Goal: Transaction & Acquisition: Obtain resource

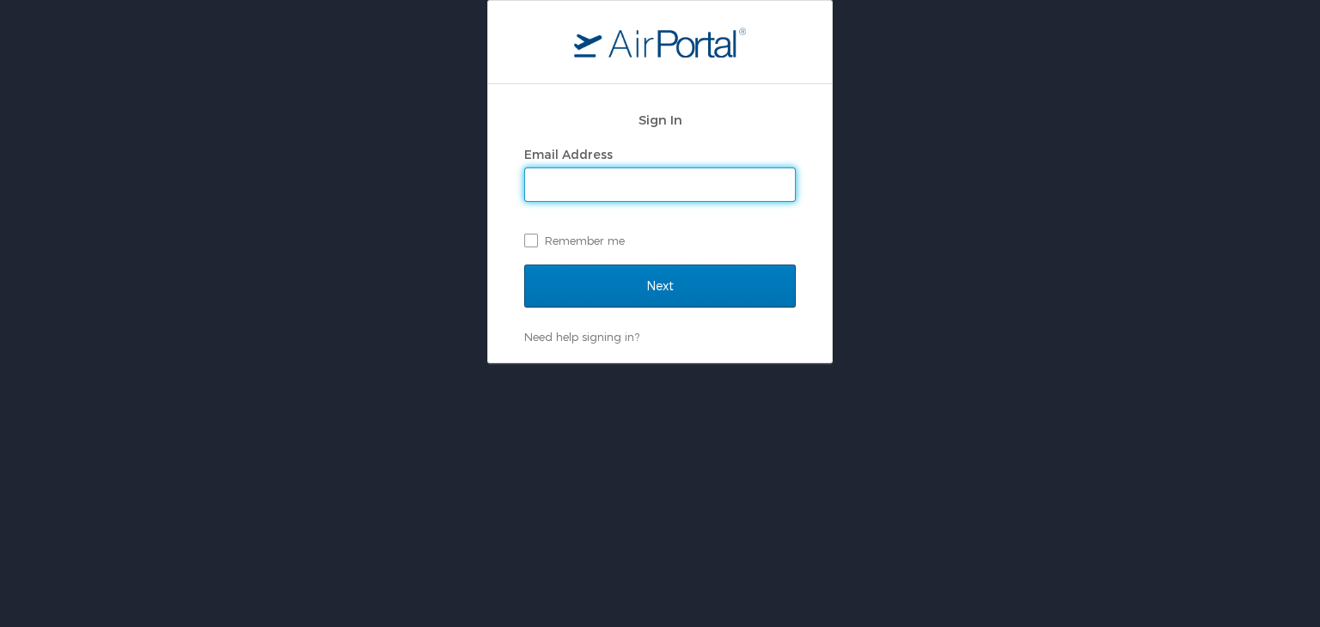
click at [597, 192] on input "Email Address" at bounding box center [660, 184] width 270 height 33
type input "mashunyui.shimrang@cbtravel.com"
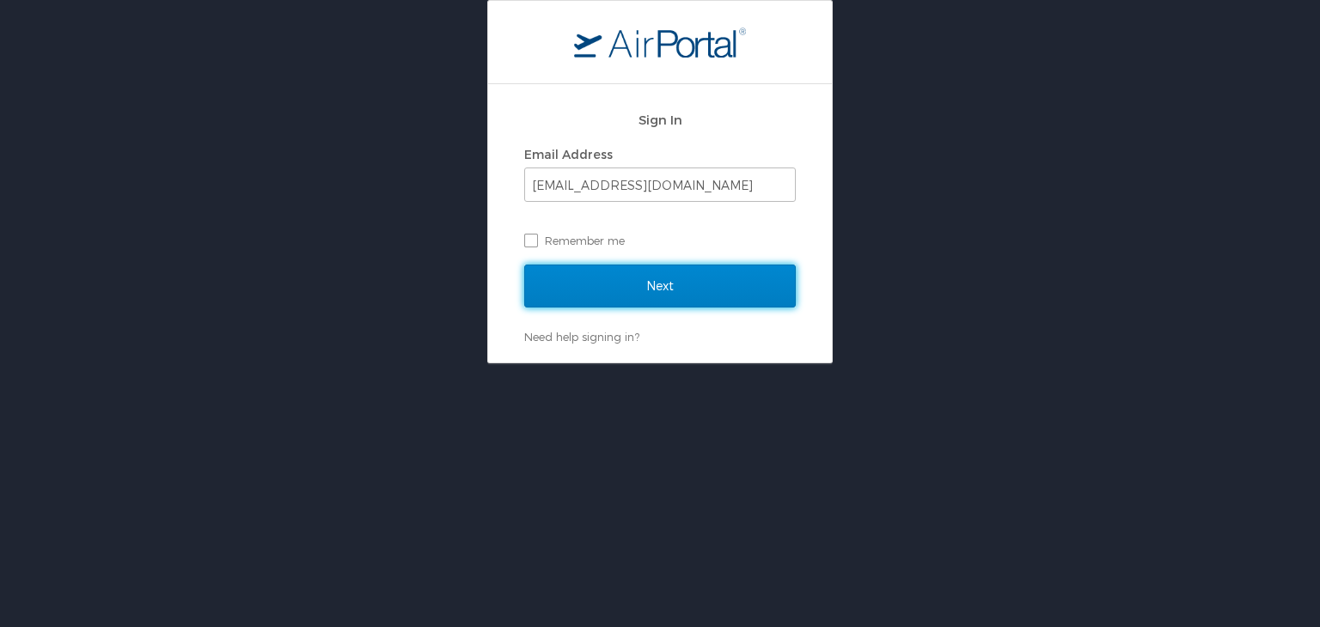
click at [639, 293] on input "Next" at bounding box center [660, 286] width 272 height 43
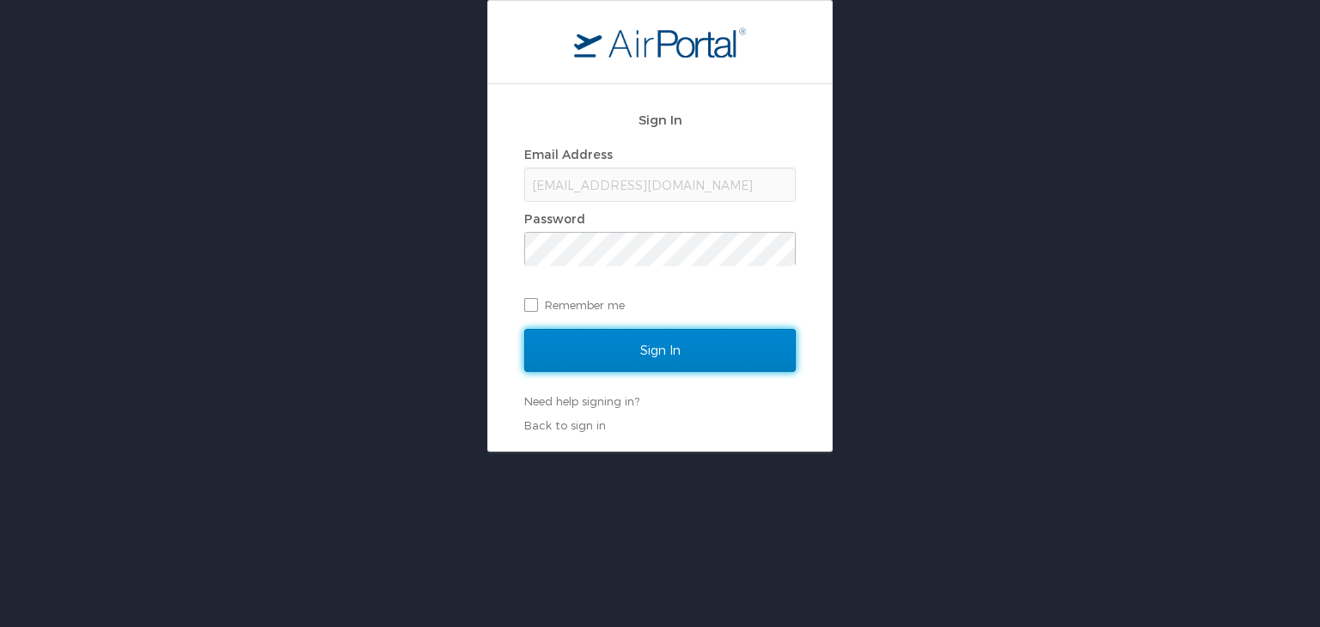
click at [614, 336] on input "Sign In" at bounding box center [660, 350] width 272 height 43
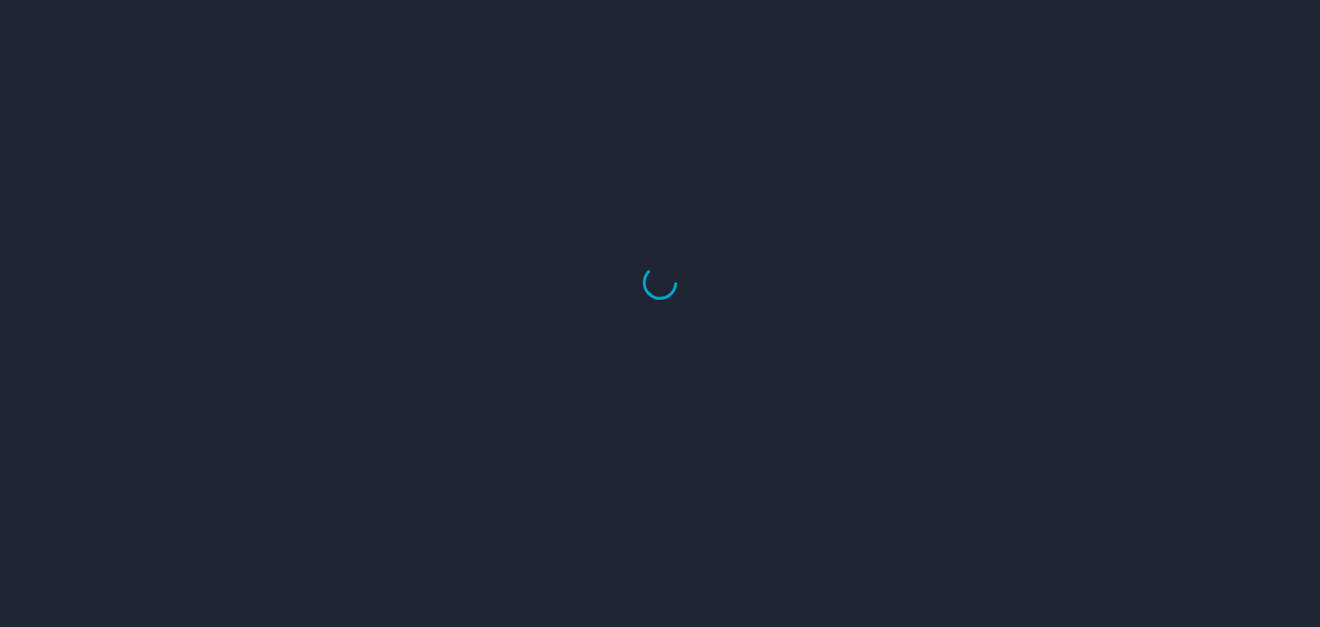
select select "US"
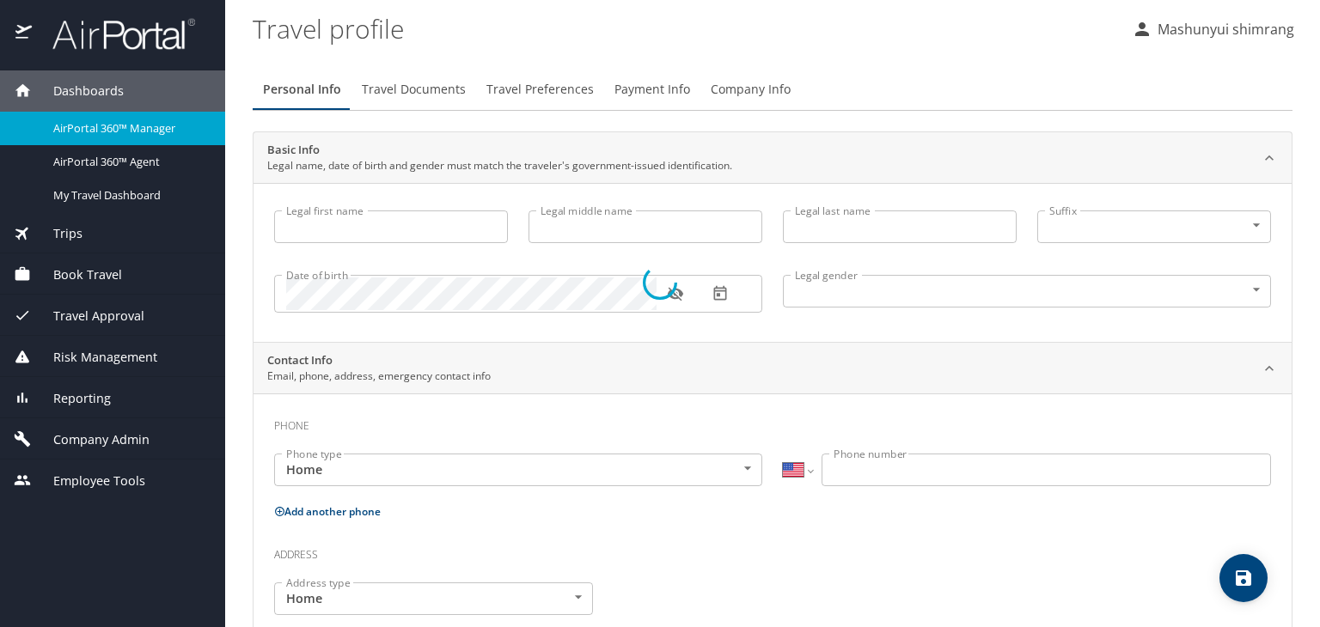
type input "Mashunyui"
type input "shimrang"
type input "Male"
select select "IN"
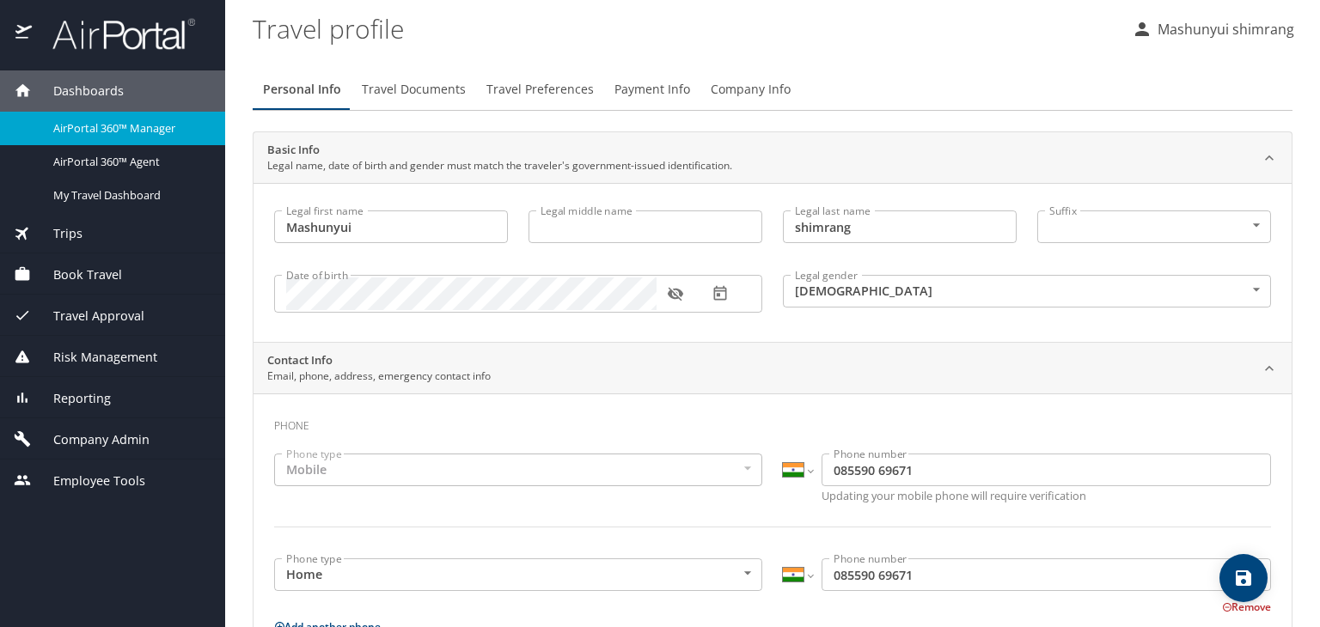
click at [111, 44] on img at bounding box center [115, 34] width 162 height 34
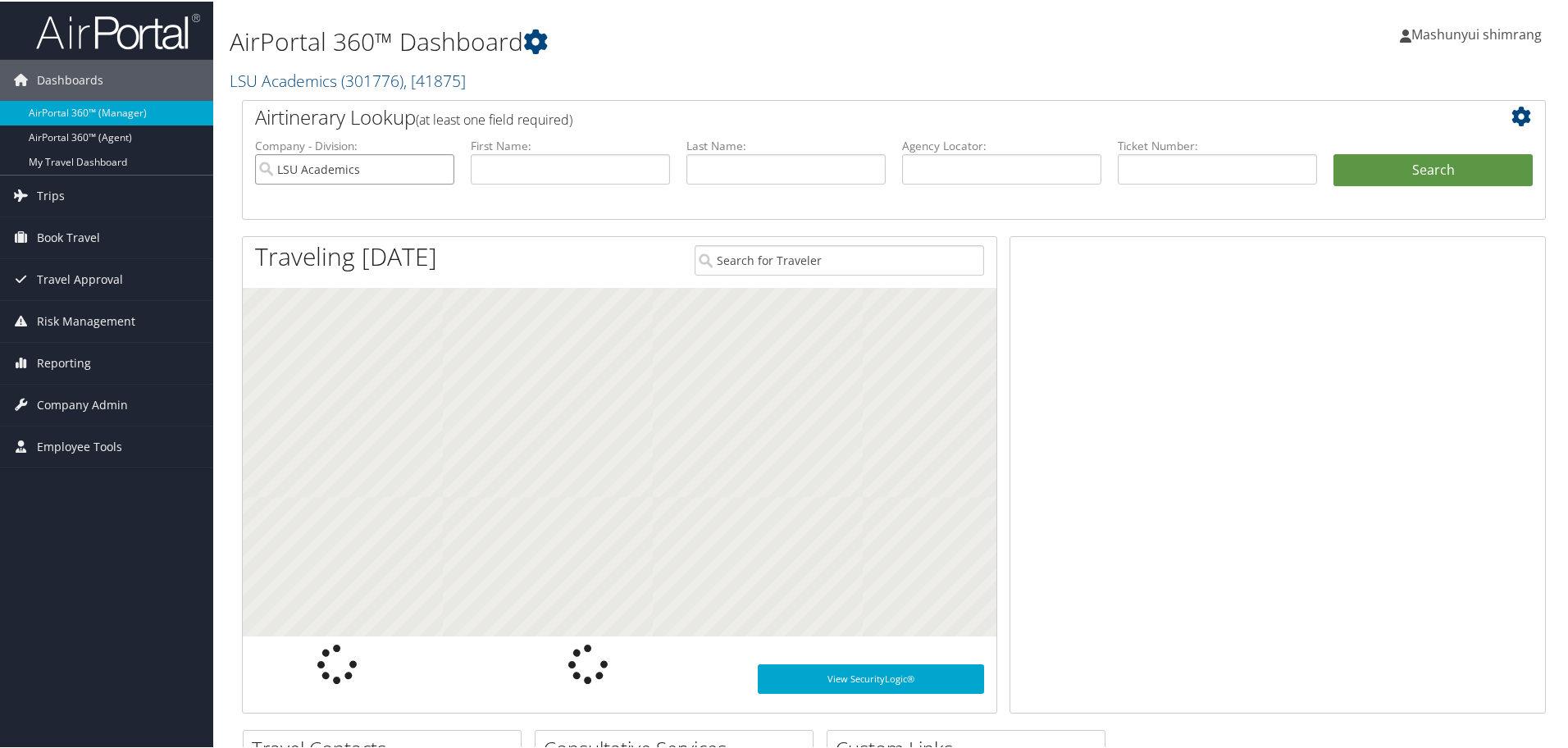
click at [440, 170] on input "LSU Academics" at bounding box center [354, 168] width 199 height 31
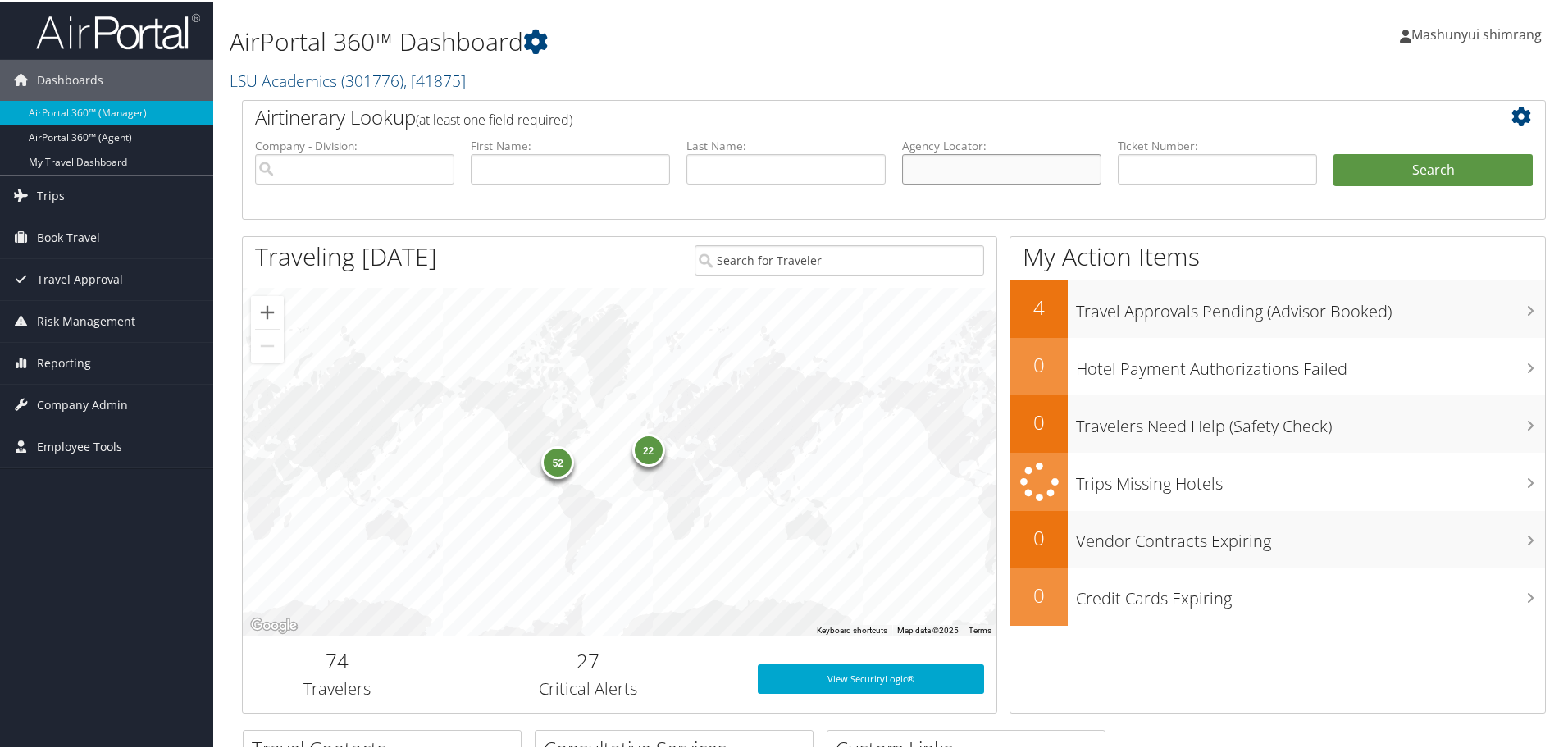
click at [951, 176] on input "text" at bounding box center [1001, 168] width 199 height 31
paste input "D98LB8"
type input "D98LB8"
click at [1383, 171] on button "Search" at bounding box center [1432, 169] width 199 height 32
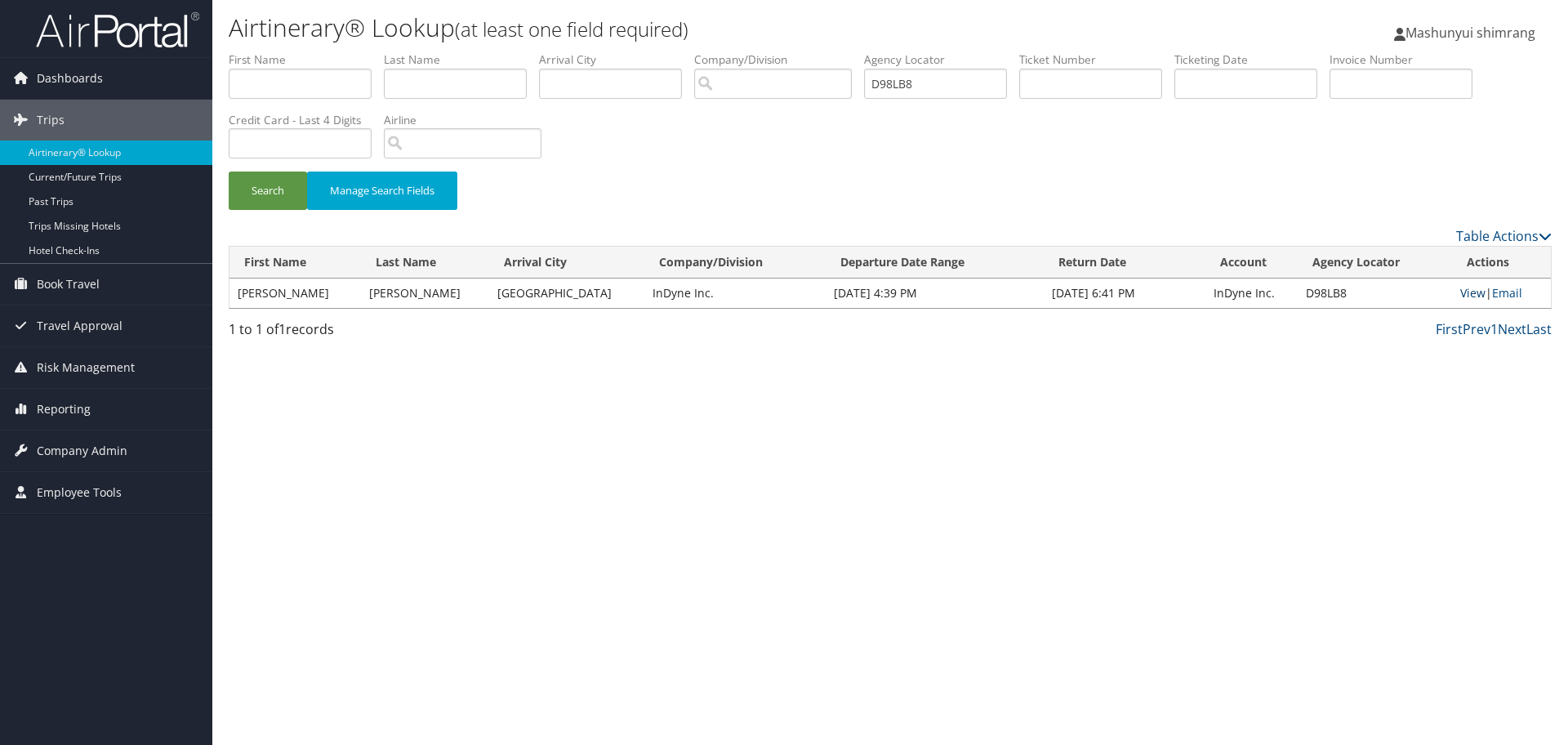
click at [1460, 293] on link "View" at bounding box center [1472, 293] width 26 height 15
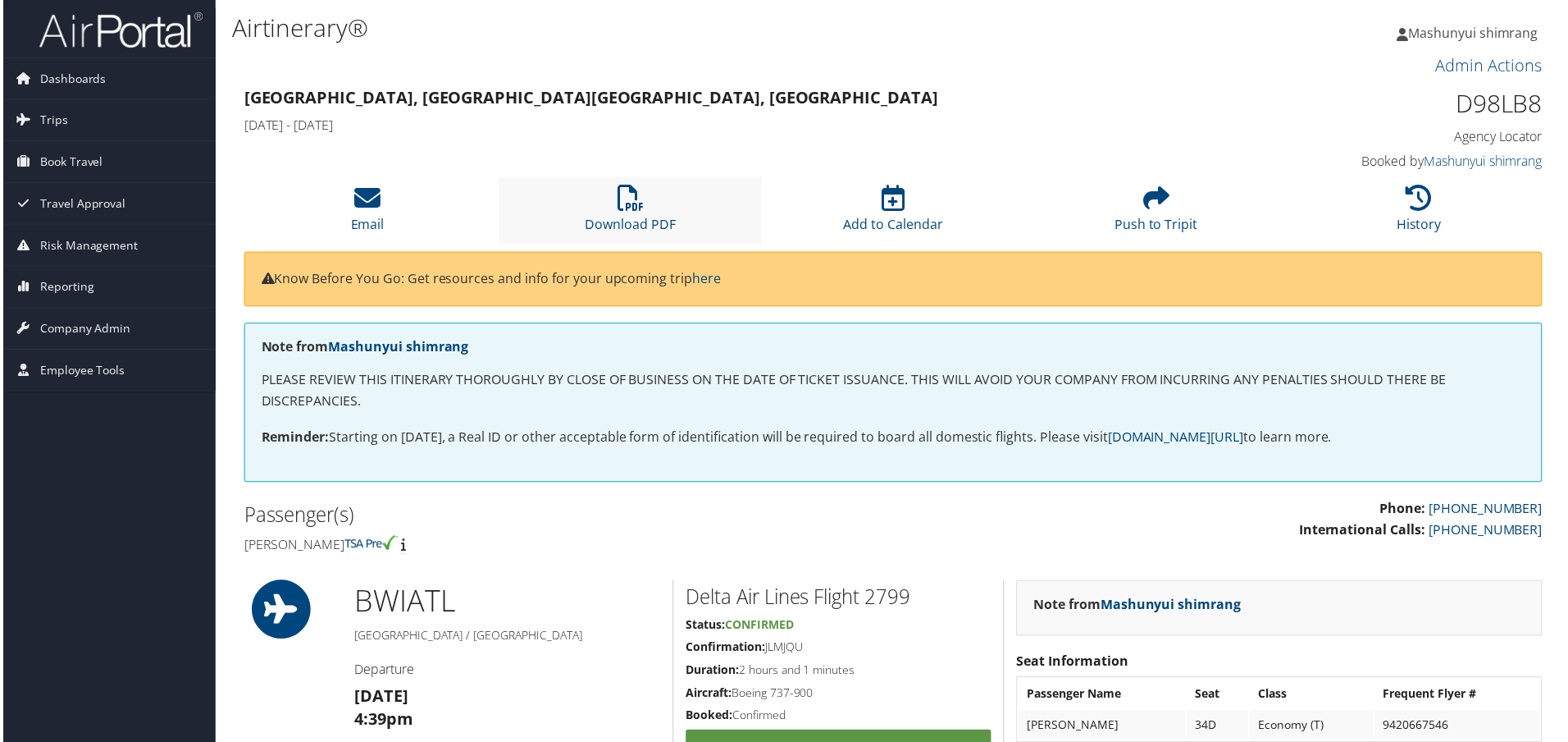
click at [613, 210] on li "Download PDF" at bounding box center [630, 211] width 264 height 67
